Goal: Task Accomplishment & Management: Manage account settings

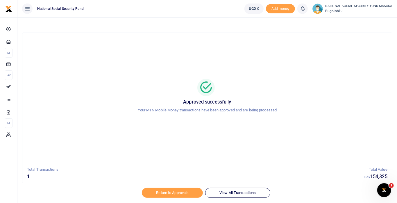
click at [344, 11] on icon at bounding box center [341, 11] width 3 height 4
click at [367, 44] on link "Logout" at bounding box center [368, 42] width 46 height 8
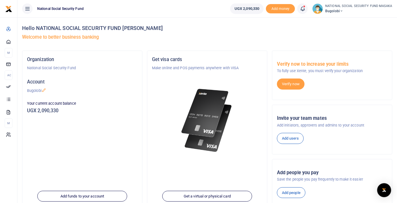
click at [304, 10] on icon at bounding box center [303, 9] width 6 height 6
click at [281, 42] on small "You have 1 awaiting for your to act on" at bounding box center [267, 44] width 56 height 4
click at [302, 11] on icon at bounding box center [303, 9] width 6 height 6
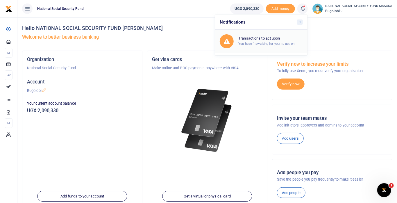
click at [285, 39] on h6 "Transactions to act upon" at bounding box center [271, 38] width 65 height 5
click at [304, 9] on icon at bounding box center [303, 9] width 6 height 6
click at [300, 22] on span "1" at bounding box center [300, 21] width 6 height 5
click at [306, 13] on link at bounding box center [303, 8] width 10 height 10
click at [264, 37] on h6 "Transactions to act upon" at bounding box center [271, 38] width 65 height 5
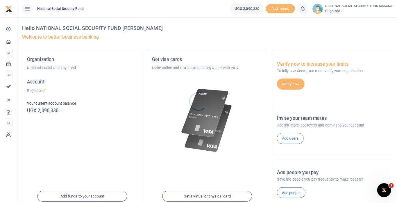
click at [307, 11] on div at bounding box center [198, 101] width 397 height 203
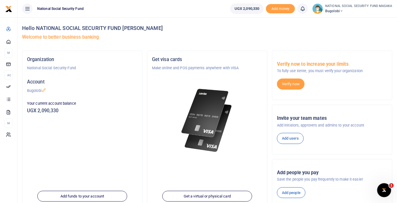
click at [305, 10] on icon at bounding box center [303, 9] width 6 height 6
click at [336, 46] on div "Hello NATIONAL SOCIAL SECURITY FUND MASAKA Welcome to better business banking" at bounding box center [207, 33] width 371 height 33
click at [338, 11] on span "Bugolobi" at bounding box center [359, 10] width 67 height 5
click at [365, 43] on link "Logout" at bounding box center [368, 42] width 46 height 8
click at [305, 10] on icon at bounding box center [303, 9] width 6 height 6
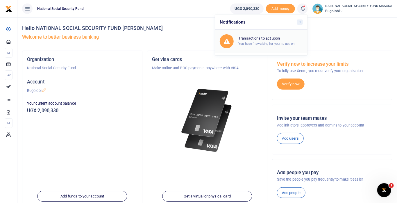
click at [269, 38] on h6 "Transactions to act upon" at bounding box center [271, 38] width 65 height 5
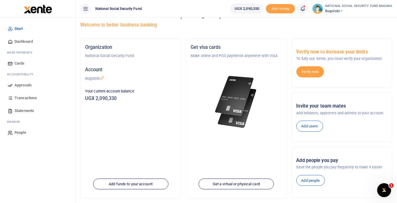
scroll to position [12, 0]
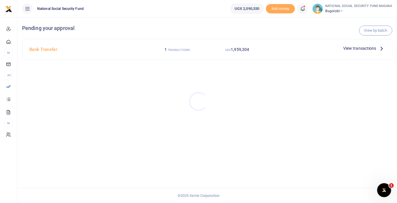
click at [378, 49] on div at bounding box center [198, 101] width 397 height 203
click at [380, 46] on icon at bounding box center [382, 48] width 6 height 6
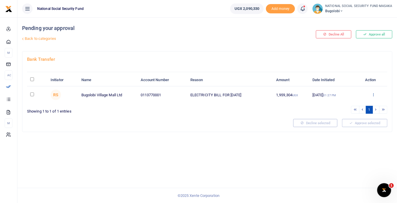
click at [375, 94] on icon at bounding box center [374, 95] width 4 height 4
click at [350, 129] on link "Details" at bounding box center [353, 130] width 46 height 8
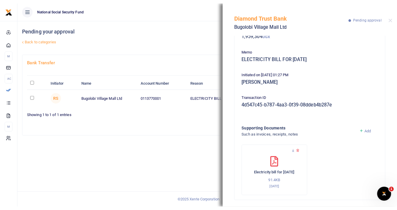
scroll to position [40, 0]
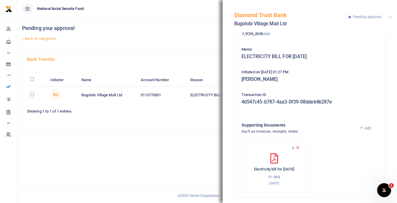
click at [292, 148] on icon at bounding box center [294, 148] width 4 height 4
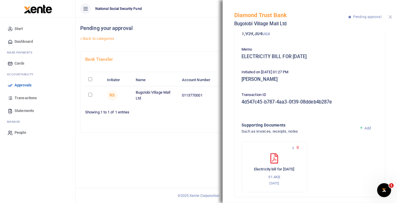
click at [392, 17] on button "Close" at bounding box center [391, 17] width 4 height 4
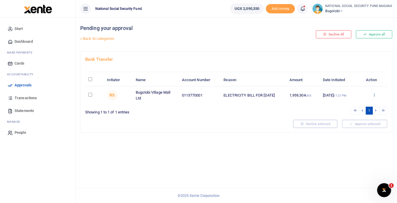
click at [376, 95] on icon at bounding box center [375, 95] width 4 height 4
click at [352, 102] on link "Approve" at bounding box center [354, 105] width 46 height 8
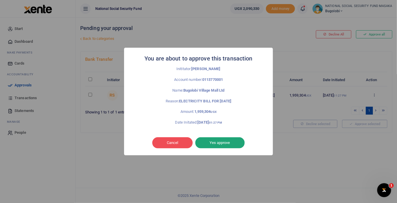
click at [230, 142] on button "Yes approve" at bounding box center [220, 142] width 49 height 11
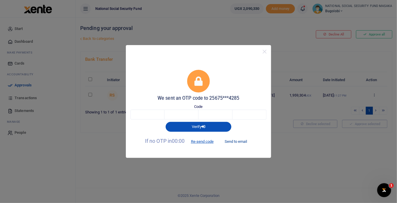
click at [241, 142] on button "Send to email" at bounding box center [236, 141] width 32 height 10
click at [148, 115] on input "text" at bounding box center [148, 115] width 34 height 10
type input "1"
type input "2"
type input "4"
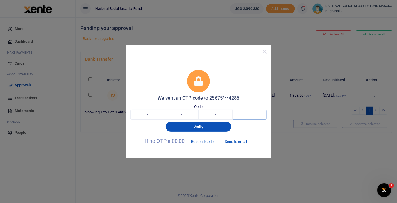
type input "5"
